Goal: Use online tool/utility: Utilize a website feature to perform a specific function

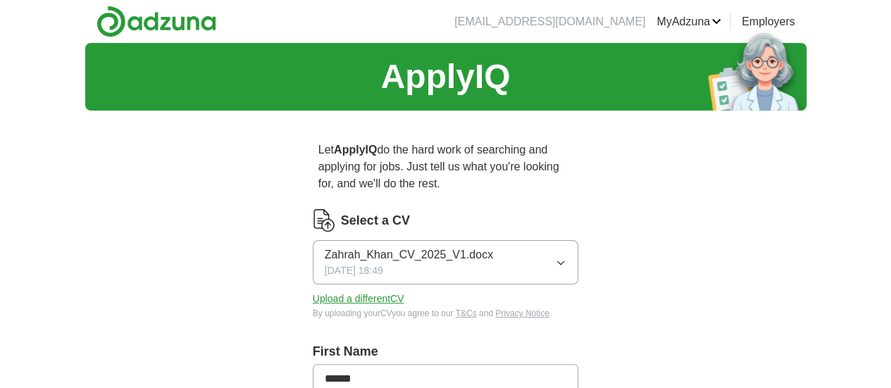
click at [486, 240] on button "Zahrah_Khan_CV_2025_V1.docx [DATE] 18:49" at bounding box center [446, 262] width 266 height 44
click at [313, 292] on button "Upload a different CV" at bounding box center [359, 299] width 92 height 15
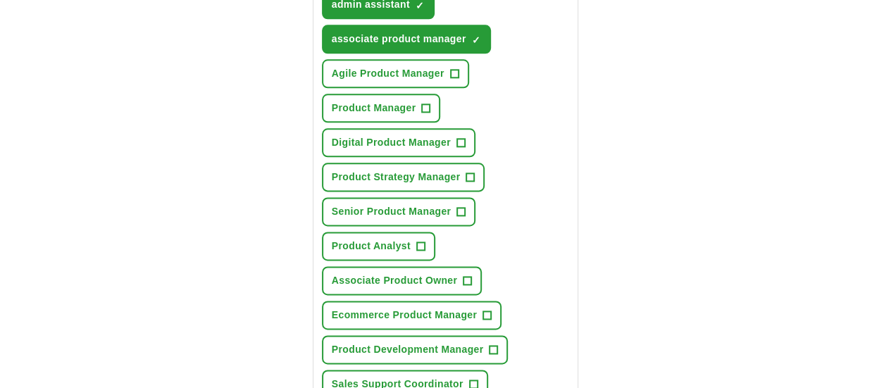
scroll to position [815, 0]
click at [411, 238] on span "Product Analyst" at bounding box center [371, 245] width 79 height 15
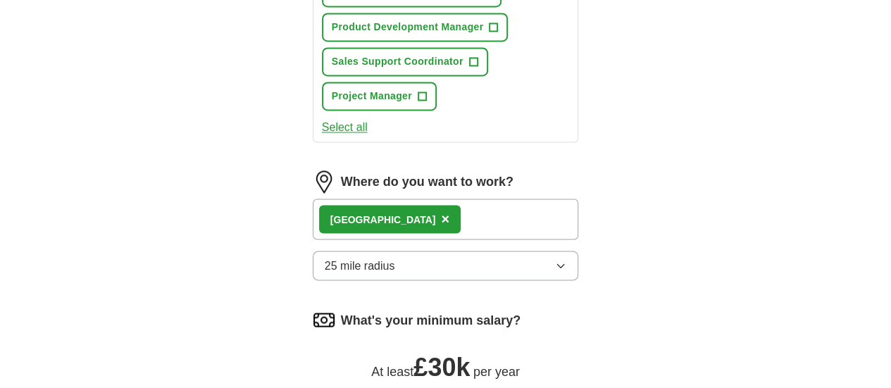
scroll to position [1139, 0]
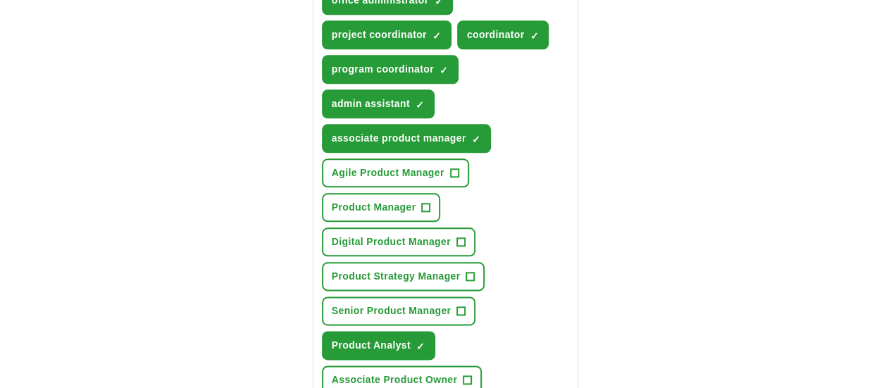
scroll to position [702, 0]
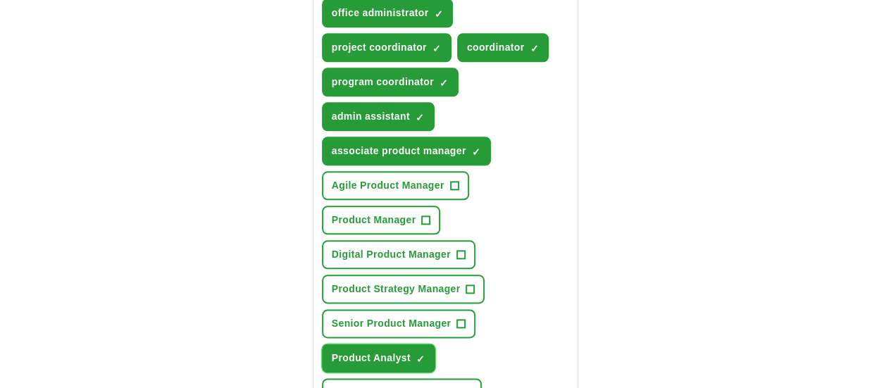
click at [435, 344] on button "Product Analyst ✓ ×" at bounding box center [378, 358] width 113 height 29
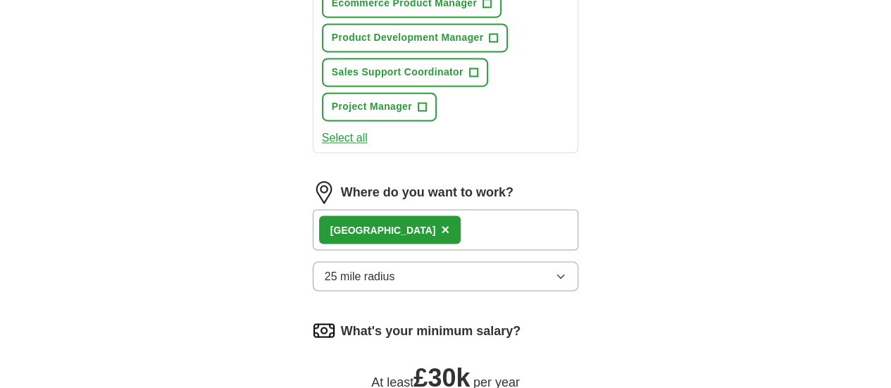
scroll to position [1127, 0]
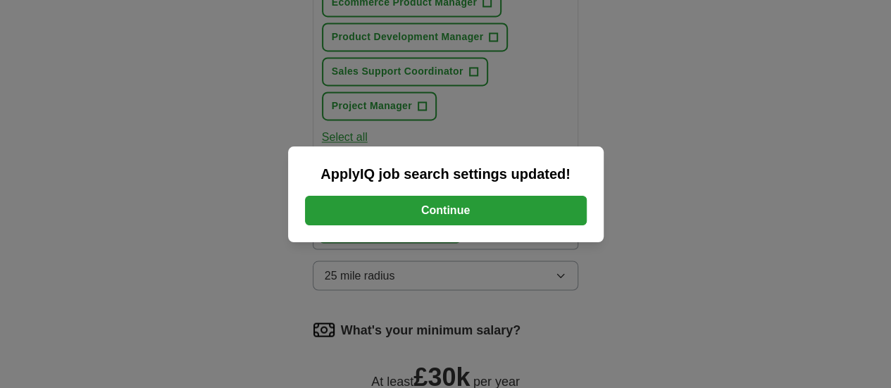
click at [472, 209] on button "Continue" at bounding box center [446, 211] width 282 height 30
